Goal: Learn about a topic: Learn about a topic

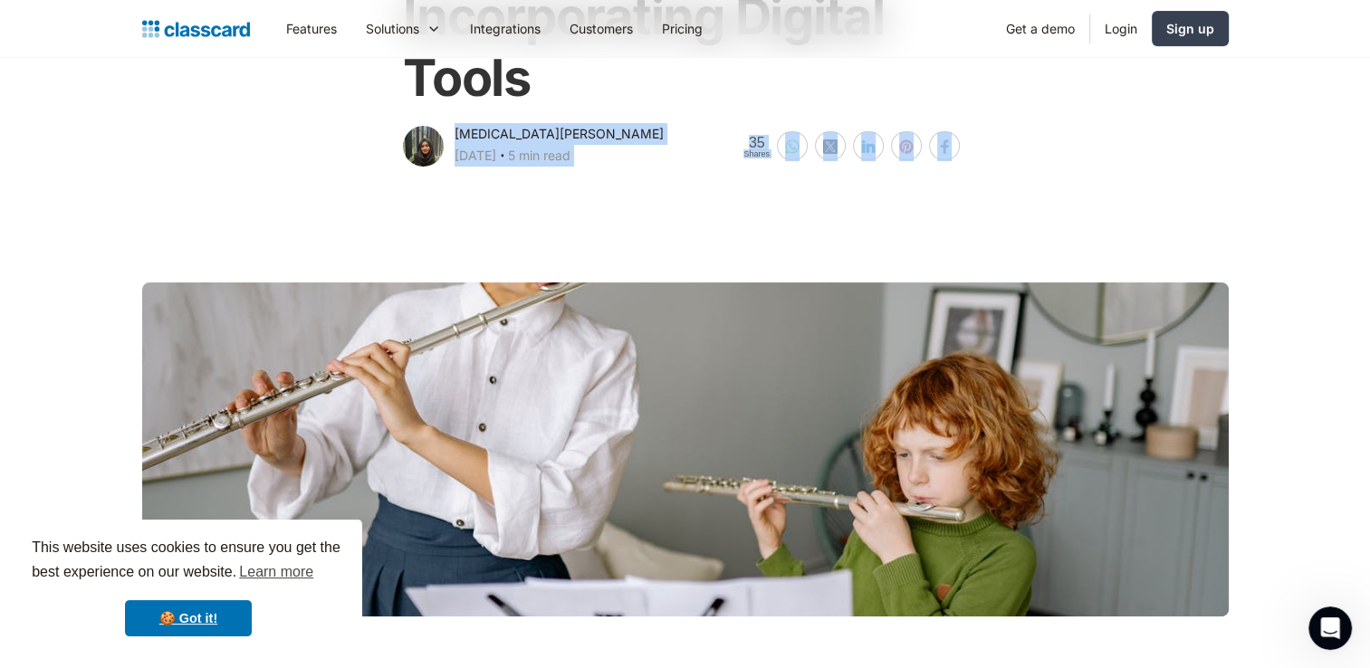
drag, startPoint x: 1383, startPoint y: 77, endPoint x: 1050, endPoint y: 133, distance: 338.0
click at [1050, 133] on div "Using Technology in Music Education - Incorporating Digital Tools [MEDICAL_DATA…" at bounding box center [685, 8] width 1105 height 323
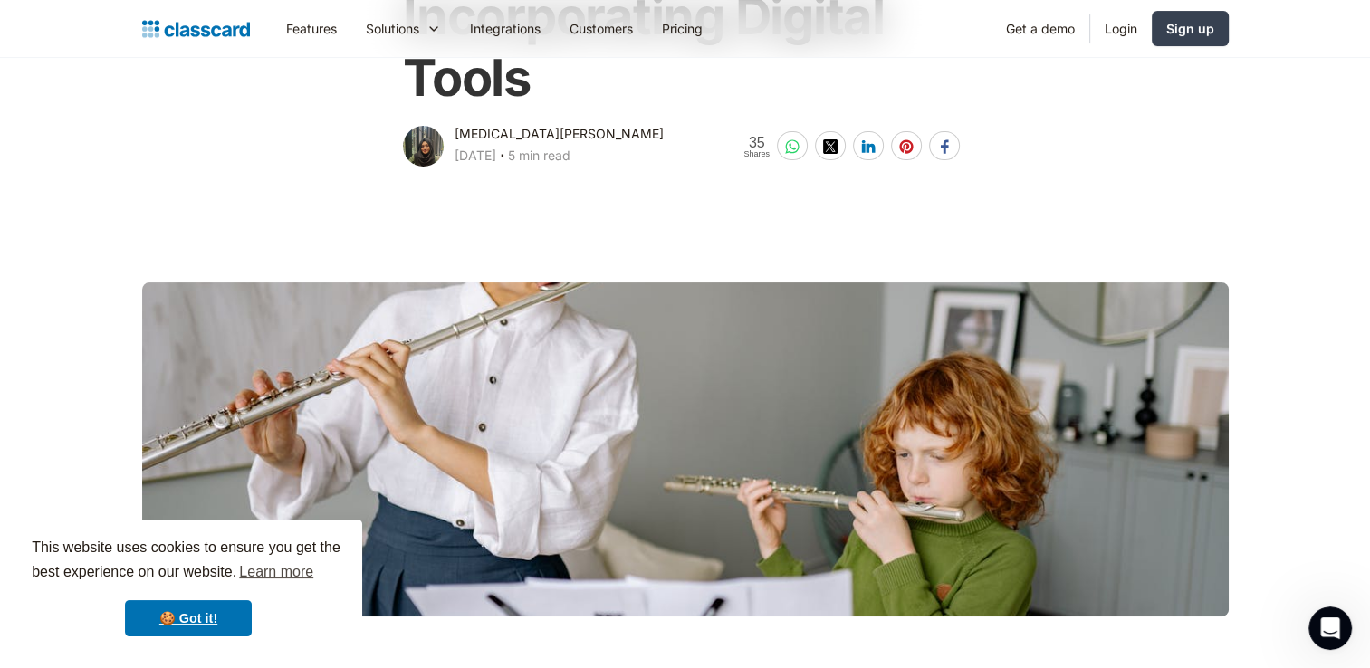
click at [1111, 114] on div "Using Technology in Music Education - Incorporating Digital Tools [MEDICAL_DATA…" at bounding box center [685, 8] width 1105 height 323
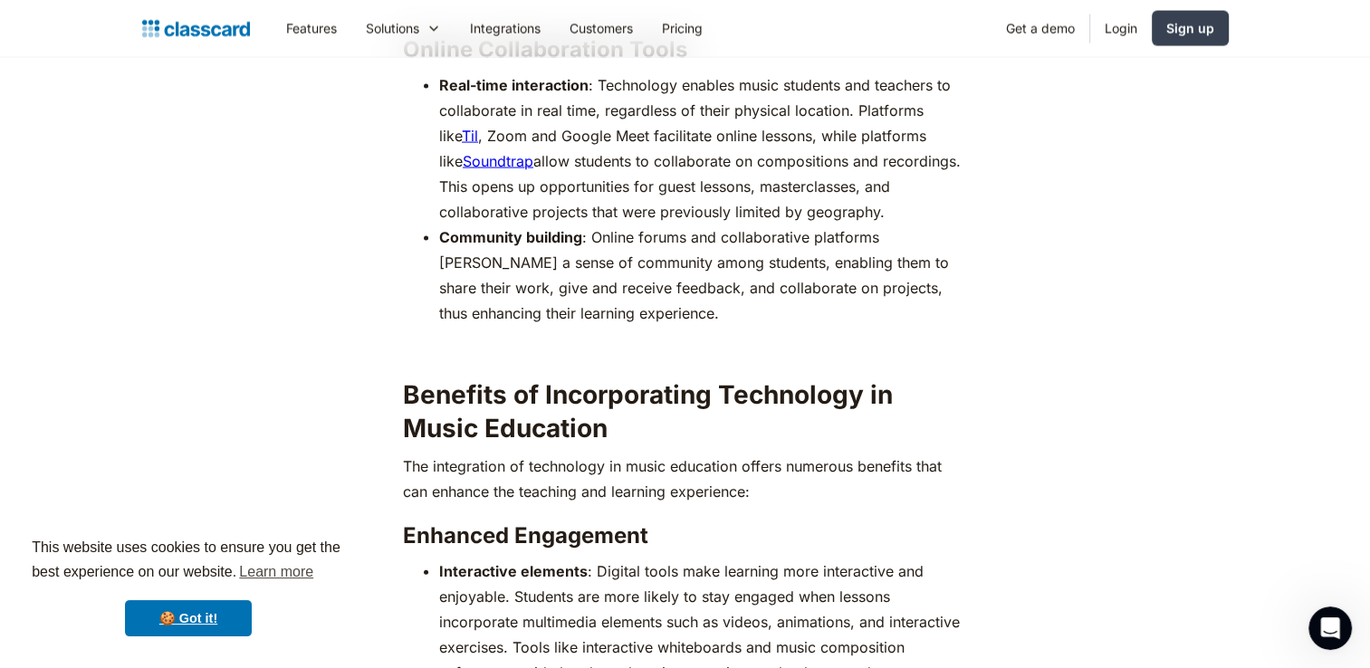
scroll to position [3709, 0]
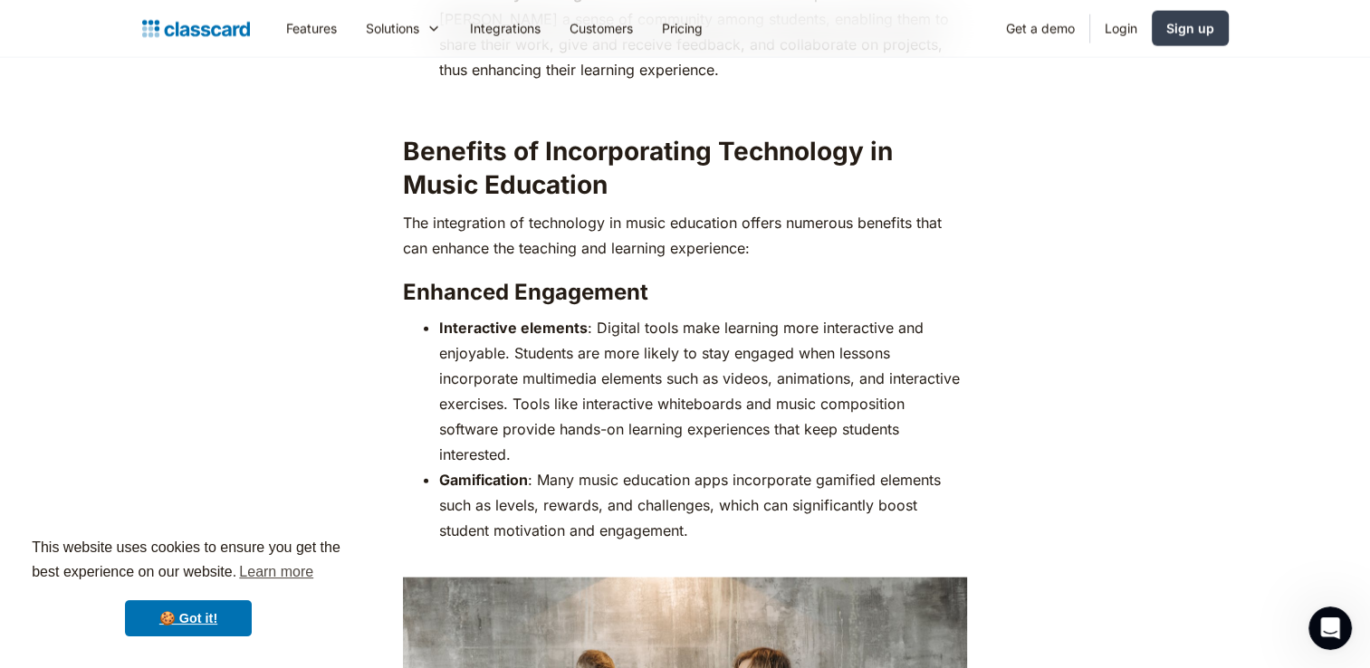
scroll to position [4105, 0]
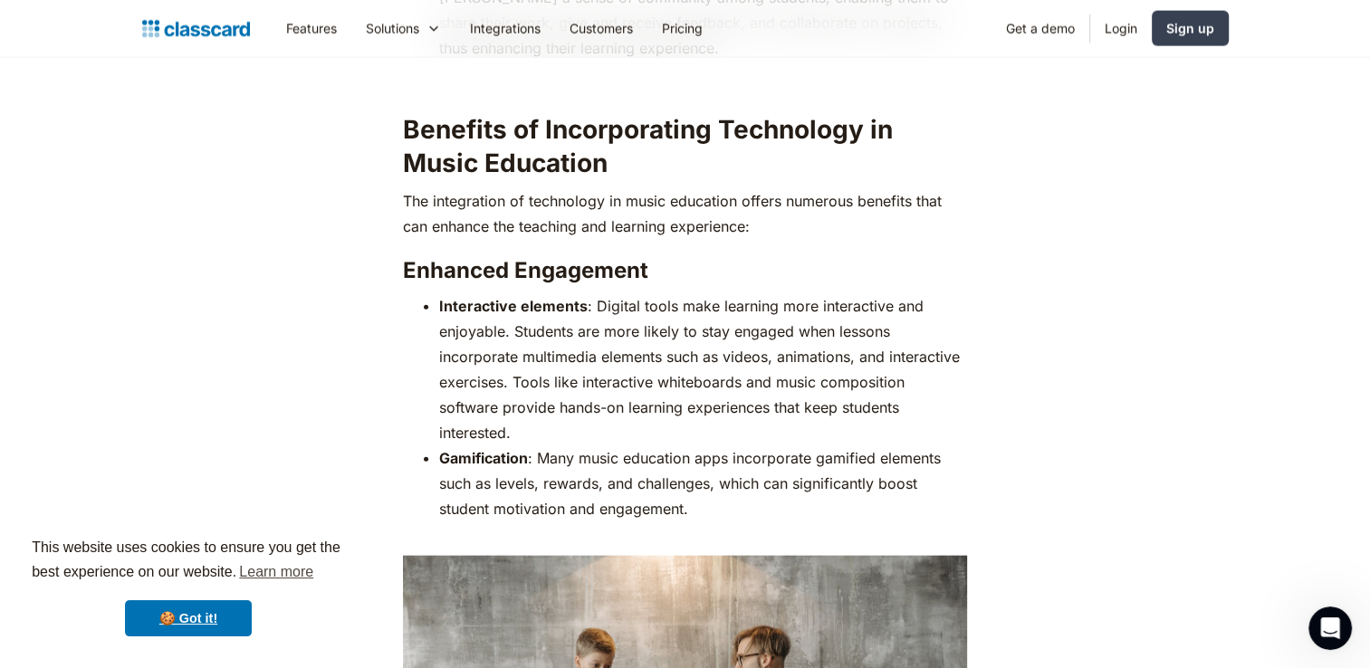
drag, startPoint x: 1176, startPoint y: 380, endPoint x: 1252, endPoint y: 388, distance: 76.4
click at [1252, 388] on main "Remember that one kid in your class who could play any instrument and make it s…" at bounding box center [685, 559] width 1370 height 7449
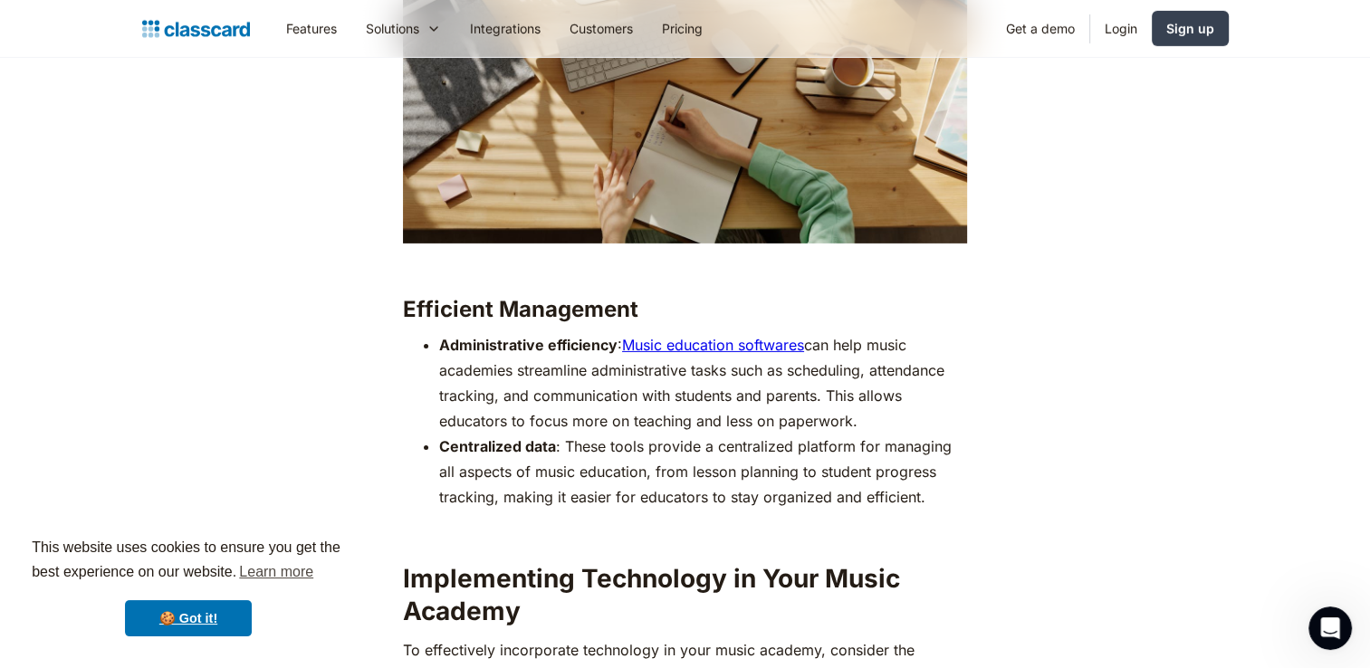
scroll to position [5729, 0]
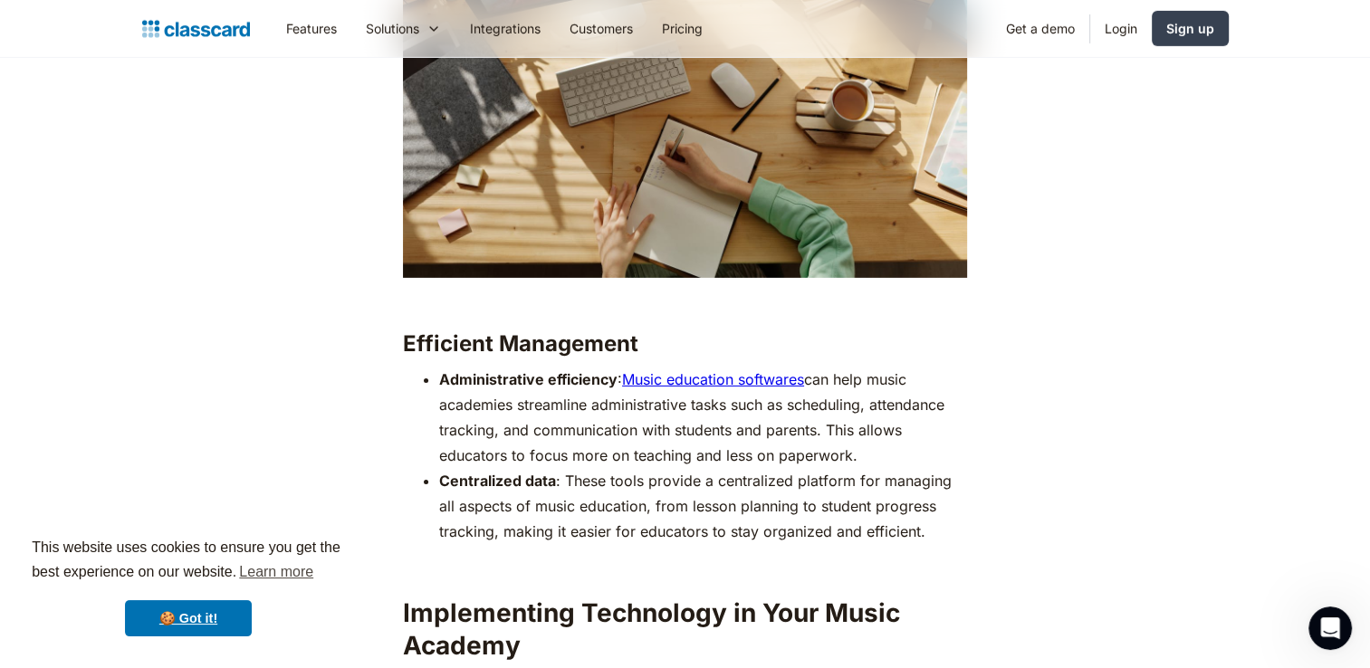
click at [705, 370] on link "Music education softwares" at bounding box center [713, 379] width 182 height 18
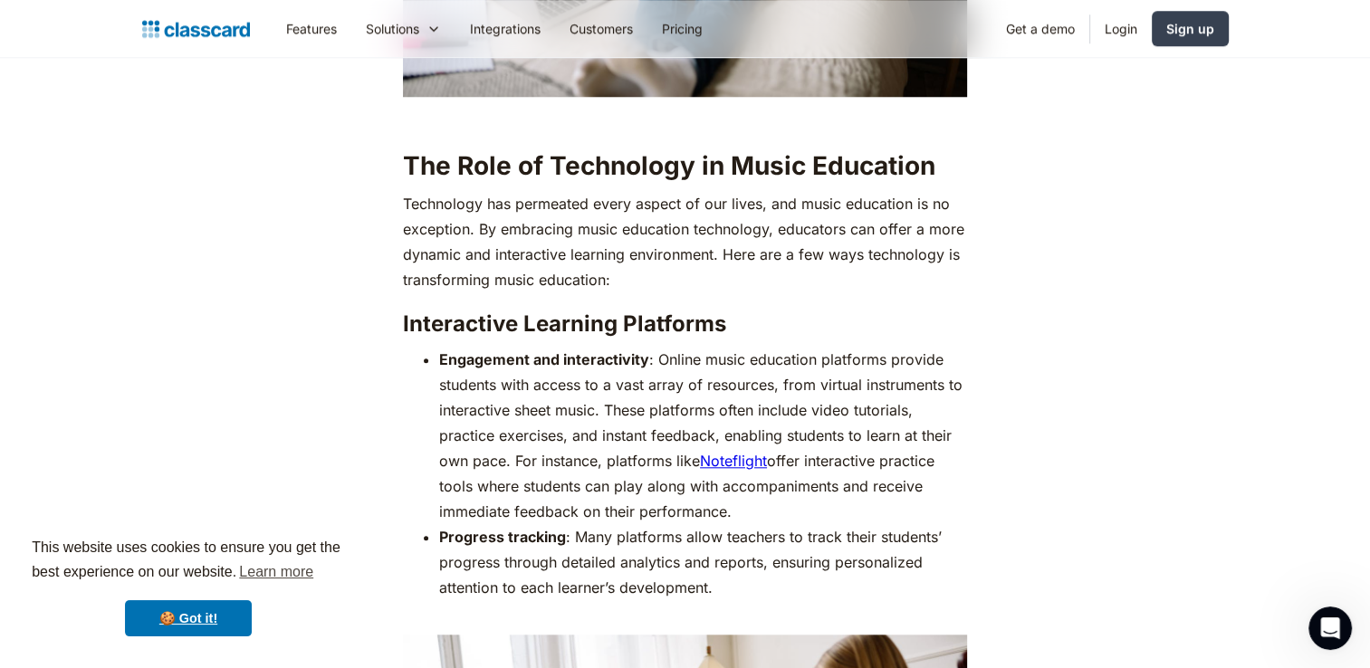
scroll to position [1689, 0]
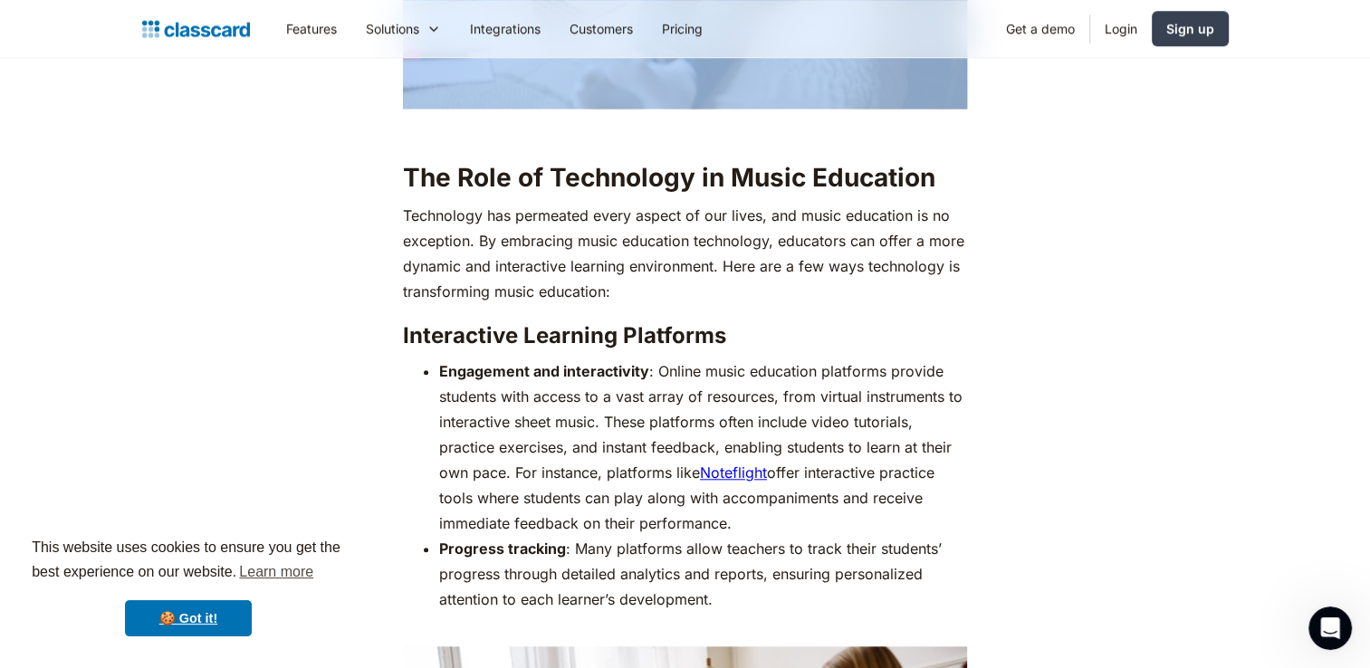
drag, startPoint x: 1369, startPoint y: 129, endPoint x: 1363, endPoint y: 97, distance: 32.3
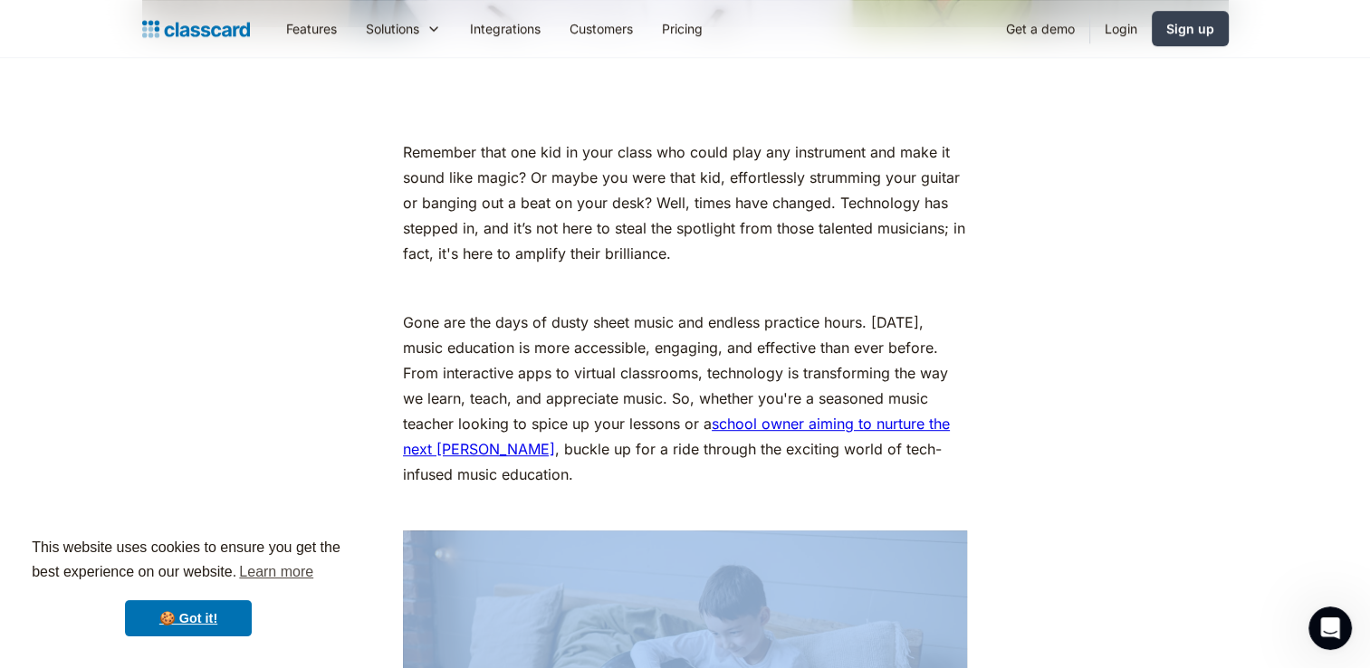
scroll to position [915, 0]
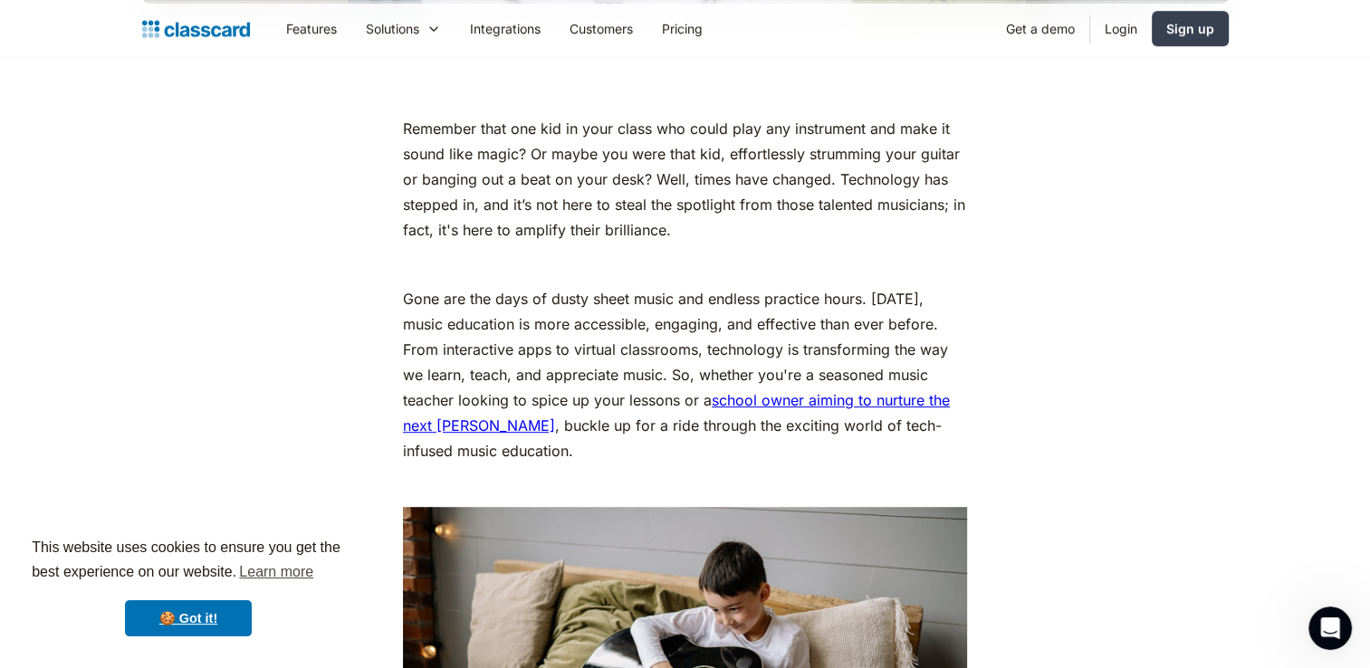
click at [919, 184] on p "Remember that one kid in your class who could play any instrument and make it s…" at bounding box center [685, 179] width 564 height 127
